Goal: Task Accomplishment & Management: Use online tool/utility

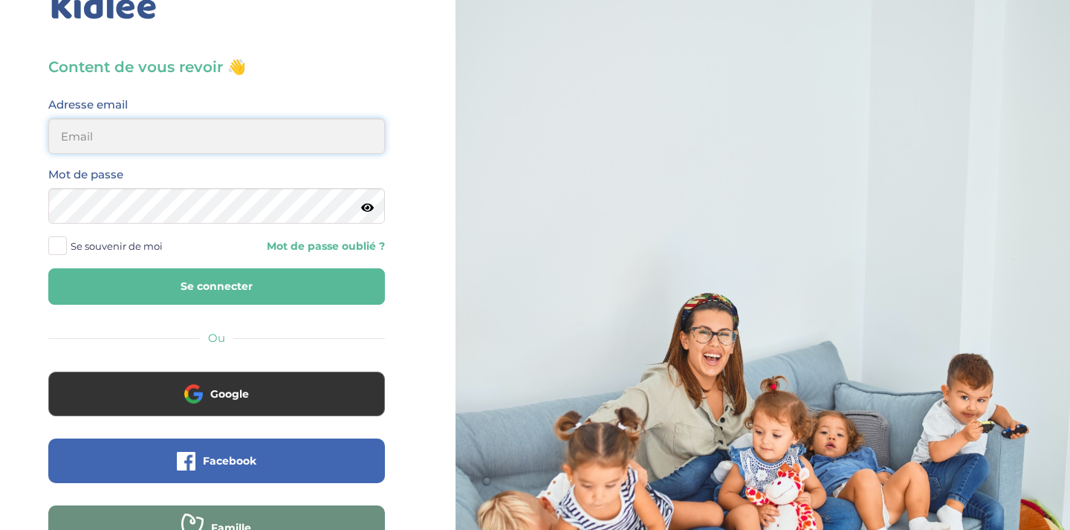
scroll to position [50, 0]
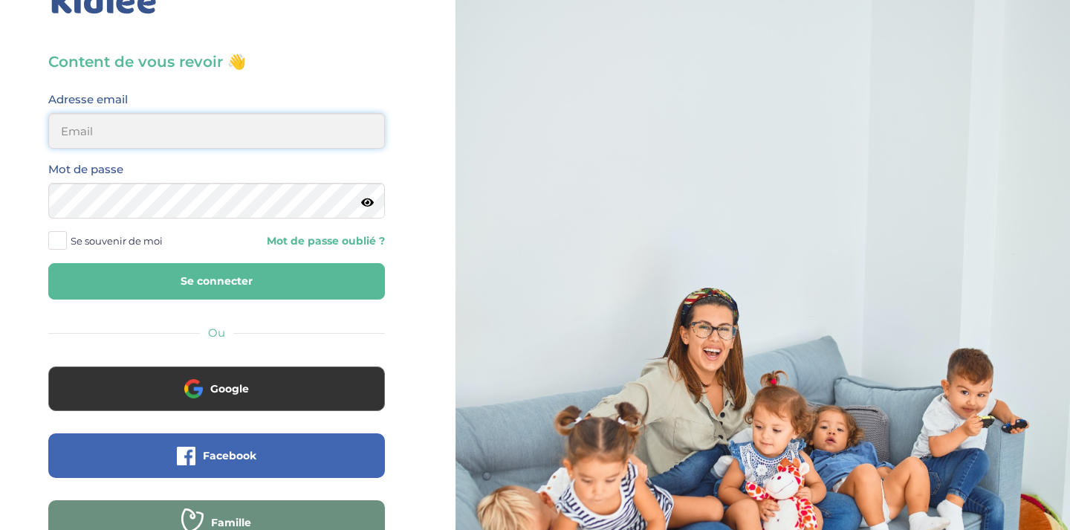
type input "noemieee.r@gmail.com"
click at [216, 281] on button "Se connecter" at bounding box center [216, 281] width 337 height 36
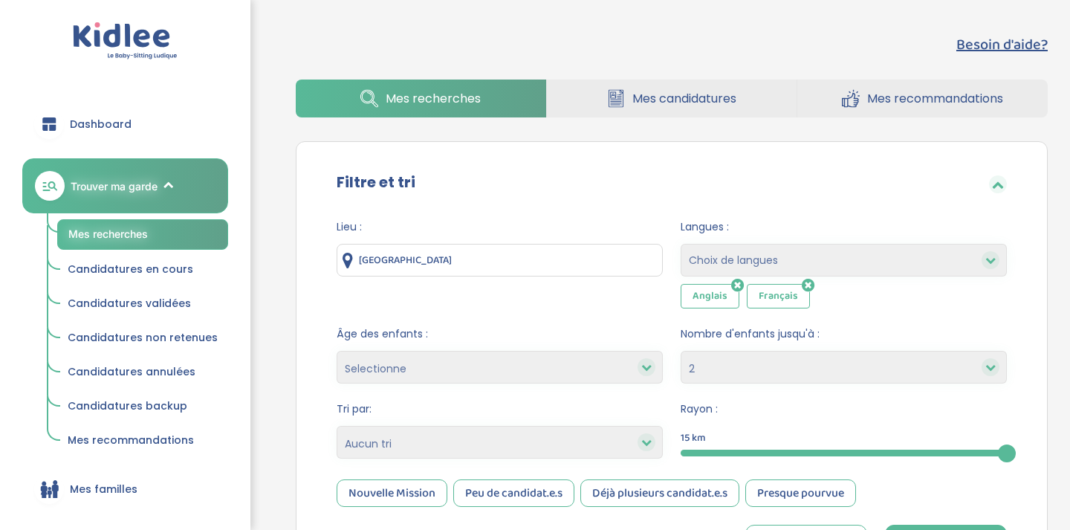
select select "2"
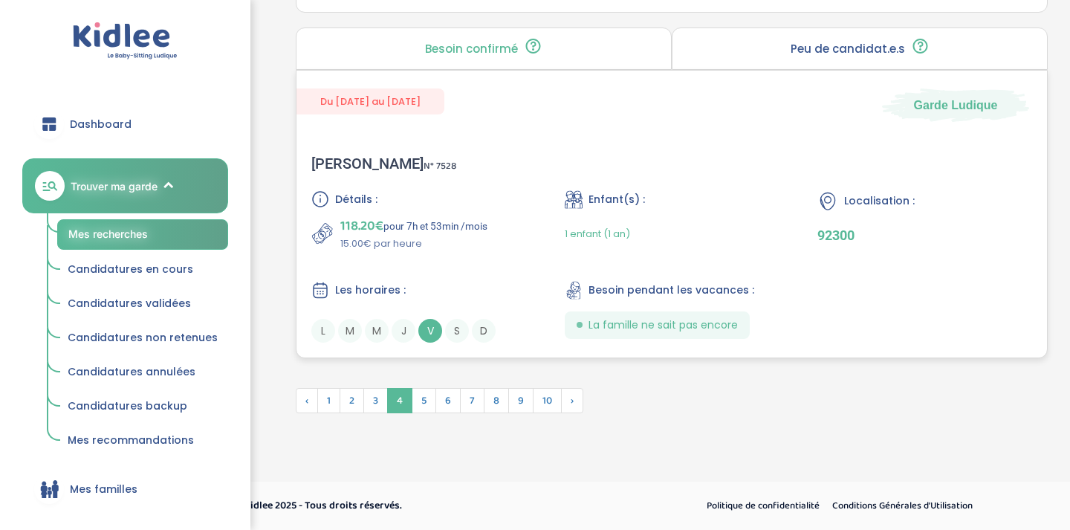
scroll to position [4152, 0]
click at [426, 400] on span "5" at bounding box center [424, 400] width 25 height 25
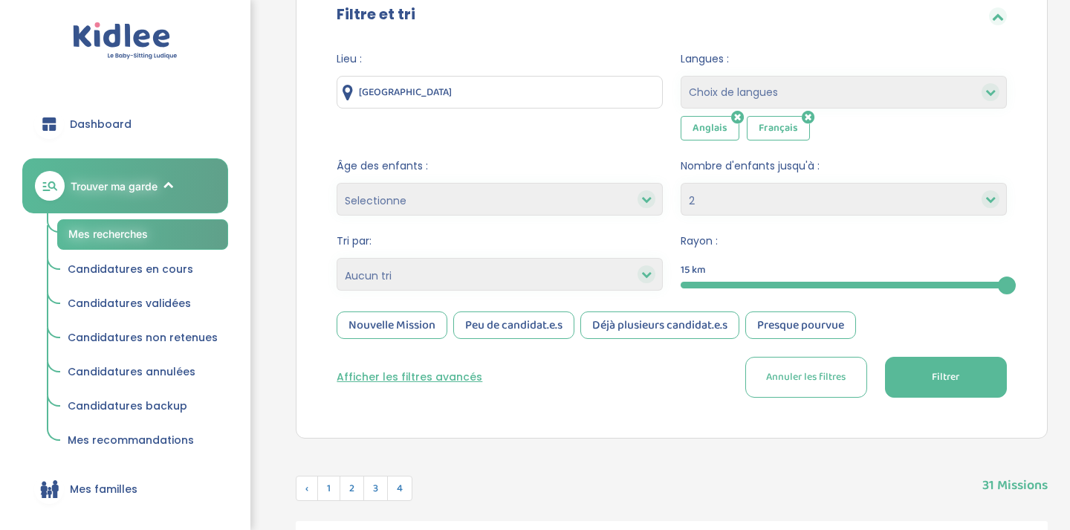
scroll to position [163, 0]
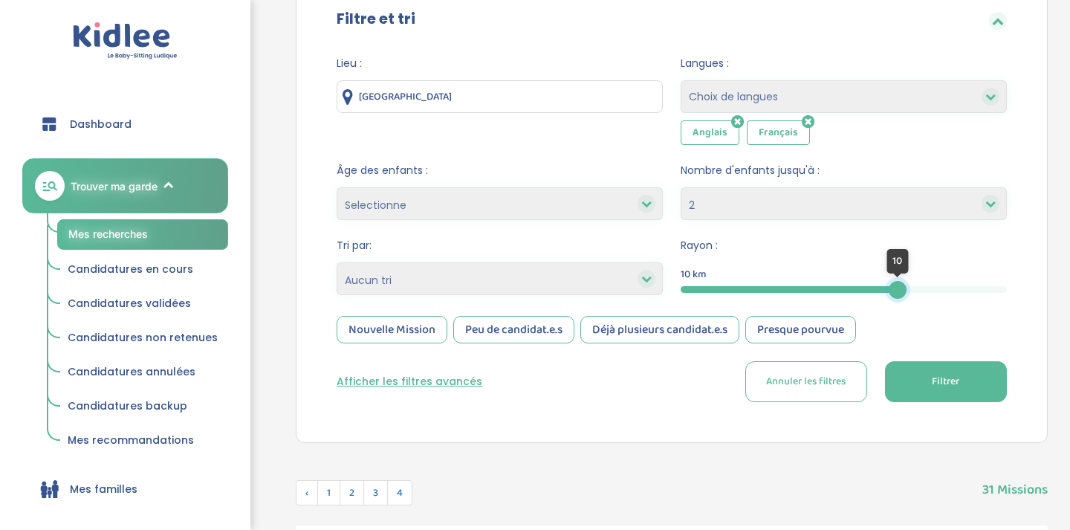
drag, startPoint x: 1001, startPoint y: 292, endPoint x: 874, endPoint y: 293, distance: 127.8
click at [889, 293] on div at bounding box center [898, 290] width 18 height 18
click at [911, 383] on button "Filtrer" at bounding box center [946, 381] width 122 height 41
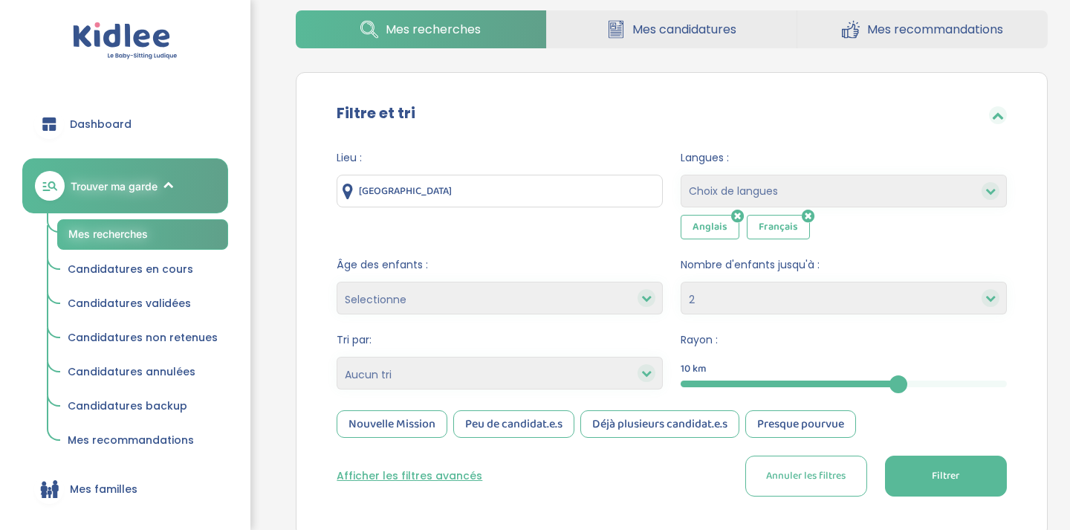
scroll to position [66, 0]
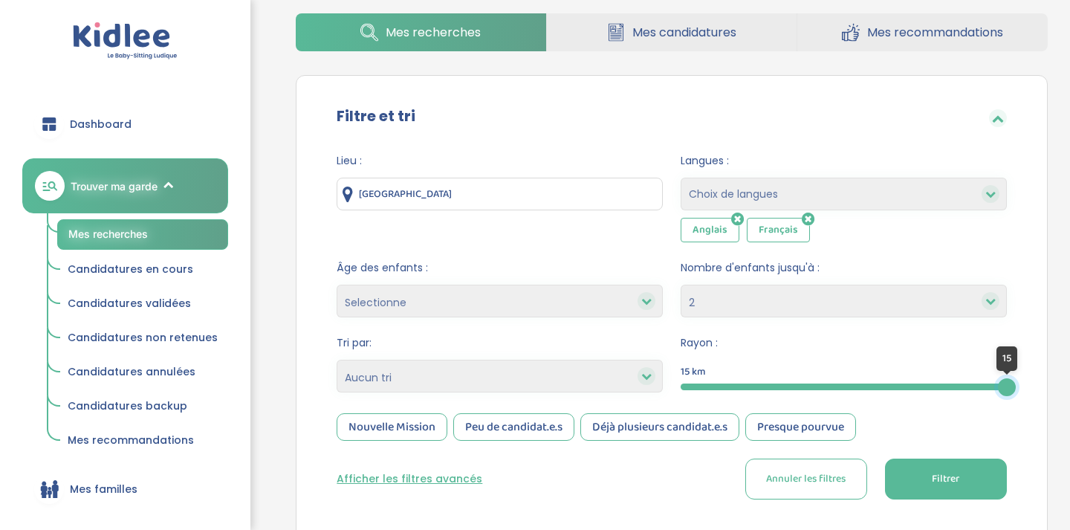
drag, startPoint x: 900, startPoint y: 379, endPoint x: 1051, endPoint y: 386, distance: 151.7
click at [932, 481] on span "Filtrer" at bounding box center [945, 479] width 27 height 16
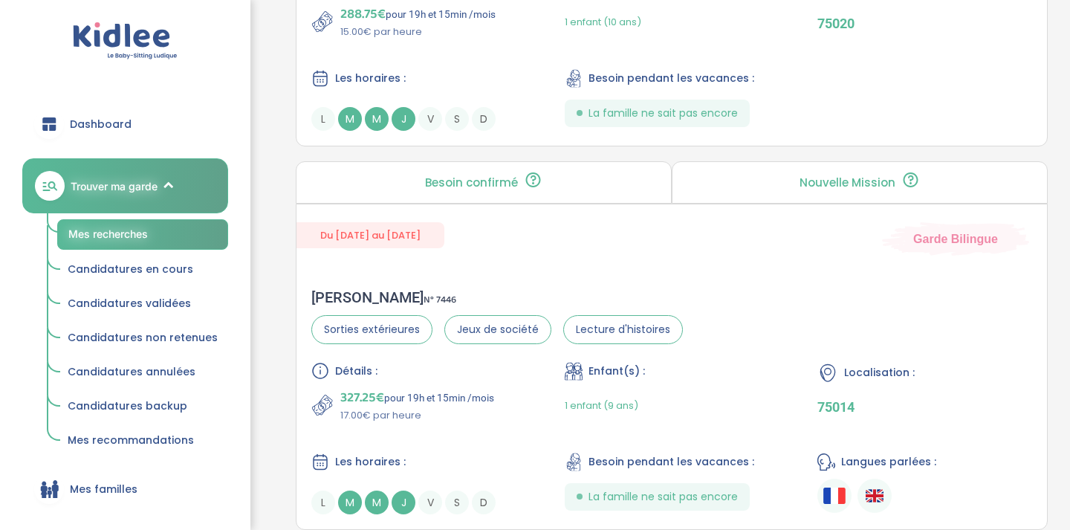
scroll to position [4135, 0]
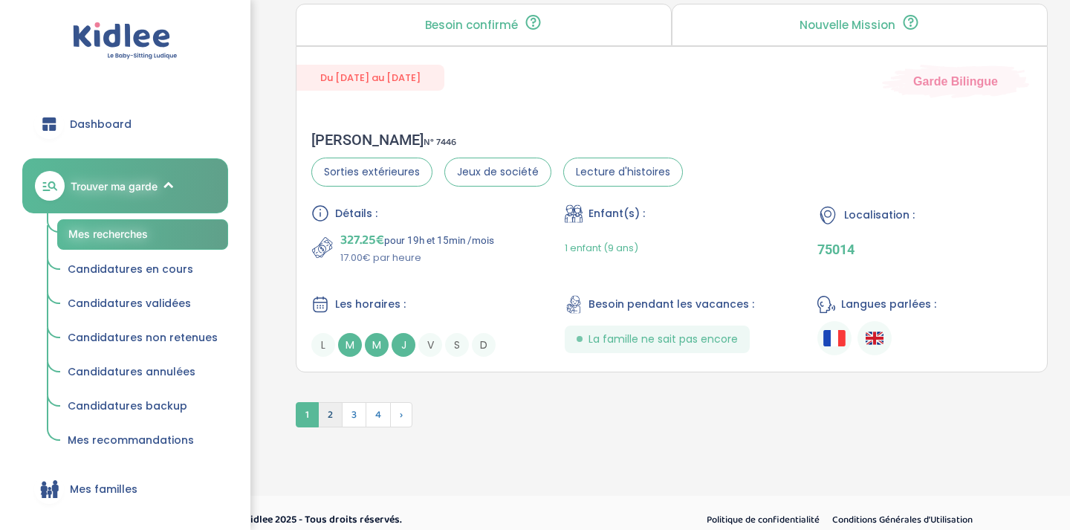
click at [333, 418] on span "2" at bounding box center [330, 414] width 25 height 25
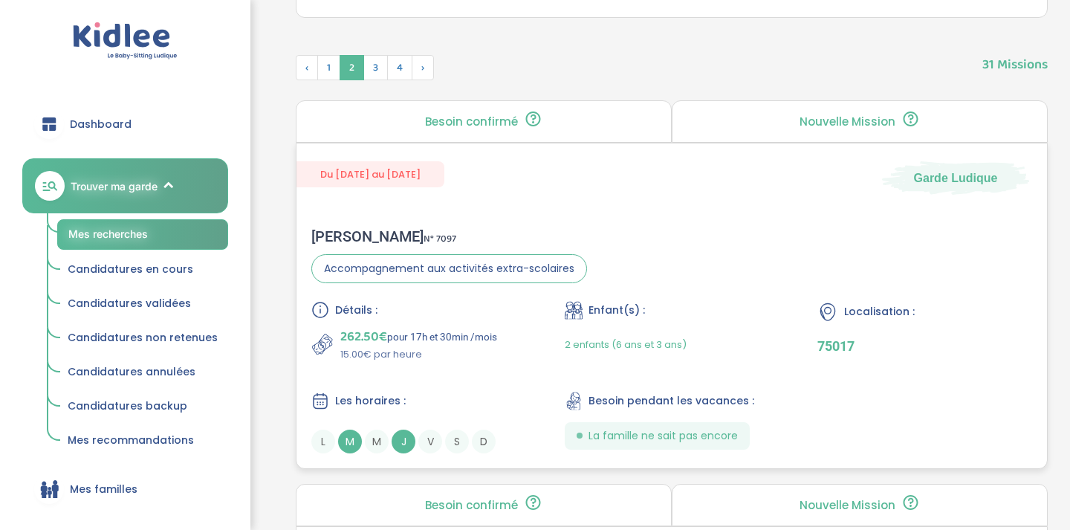
scroll to position [586, 0]
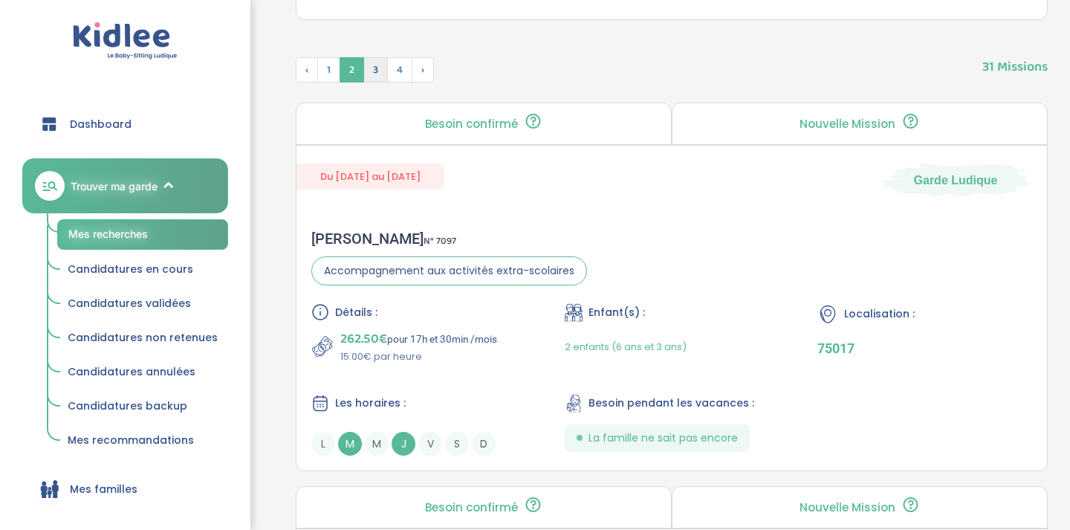
click at [374, 77] on span "3" at bounding box center [375, 69] width 25 height 25
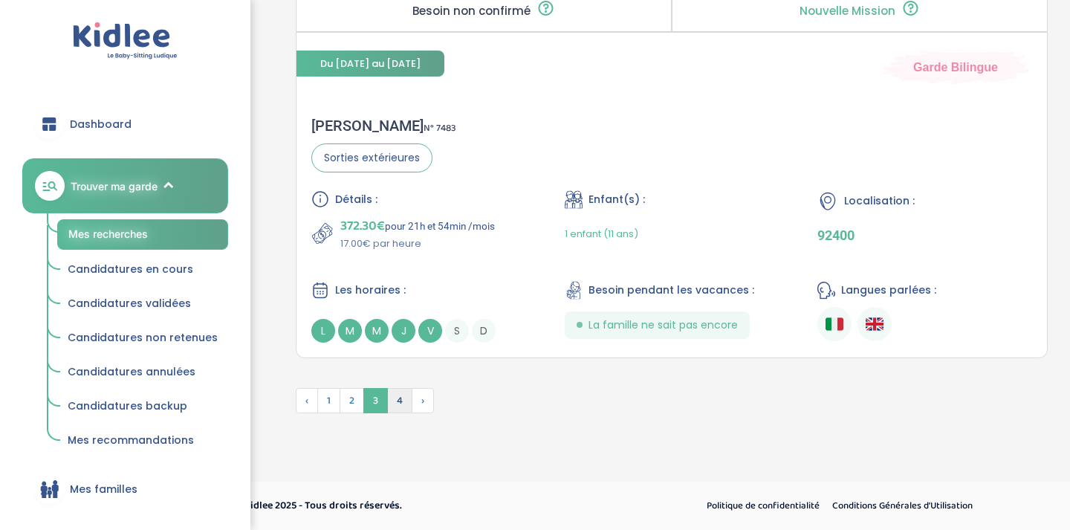
click at [407, 399] on span "4" at bounding box center [399, 400] width 25 height 25
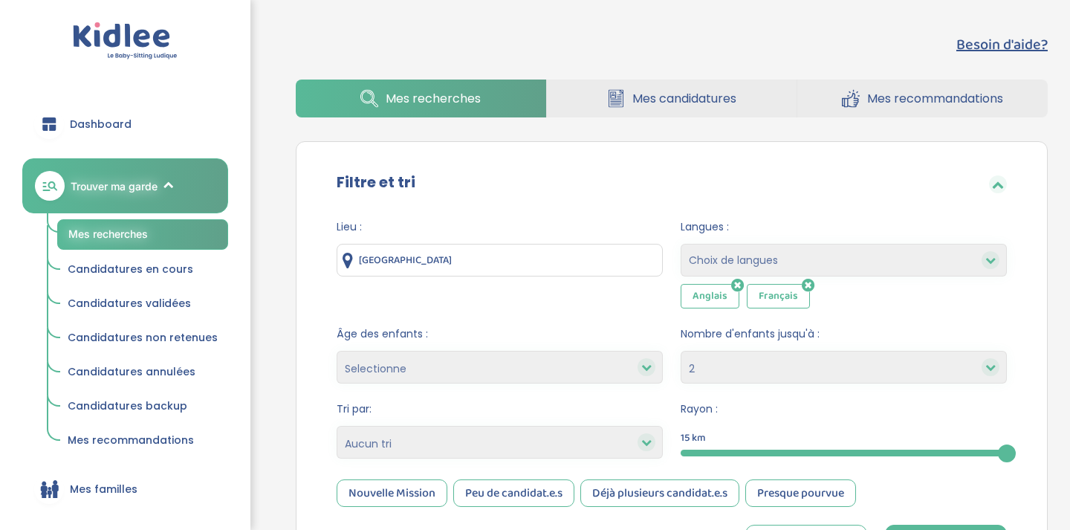
scroll to position [0, 0]
